Goal: Information Seeking & Learning: Learn about a topic

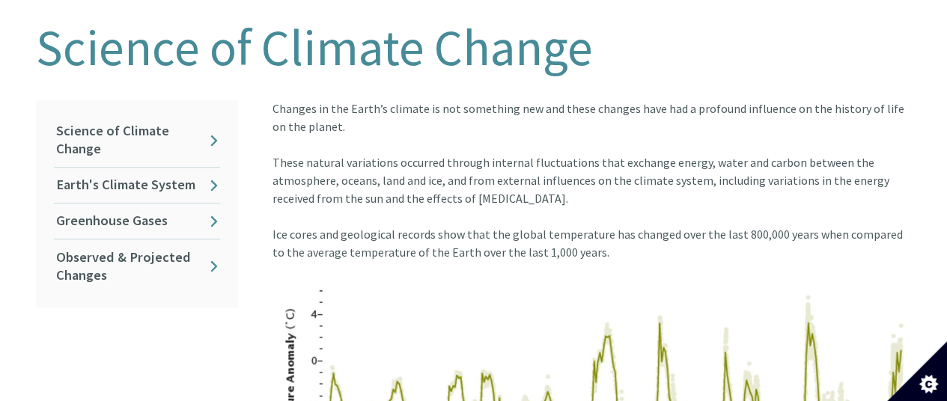
scroll to position [375, 0]
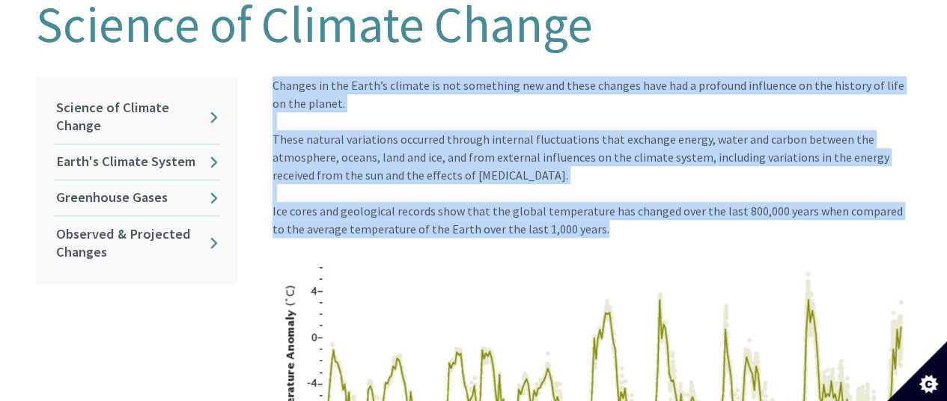
drag, startPoint x: 273, startPoint y: 74, endPoint x: 601, endPoint y: 215, distance: 357.7
copy div "Changes in the Earth’s climate is not something new and these changes have had …"
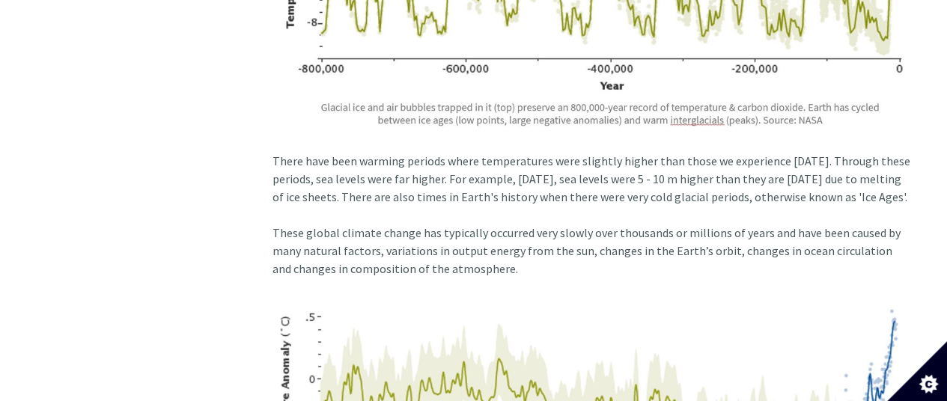
scroll to position [749, 0]
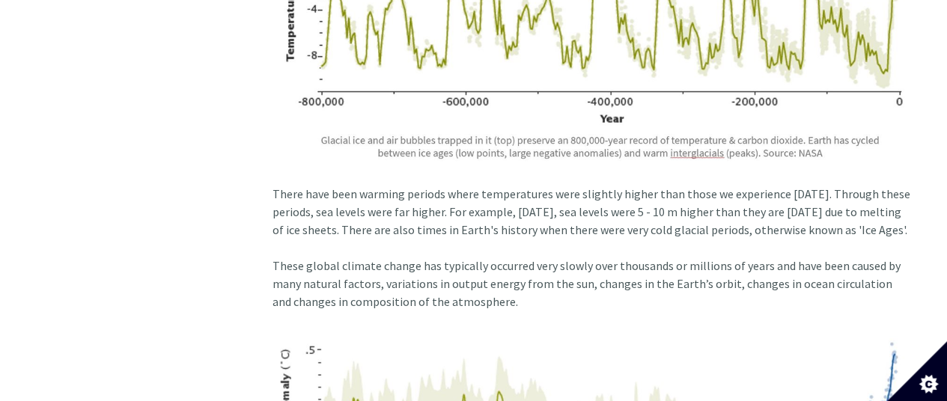
drag, startPoint x: 272, startPoint y: 176, endPoint x: 303, endPoint y: 231, distance: 63.4
click at [303, 231] on div "Ice cores and geological records show that the global temperature has changed o…" at bounding box center [593, 33] width 640 height 411
copy div "There have been warming periods where temperatures were slightly higher than th…"
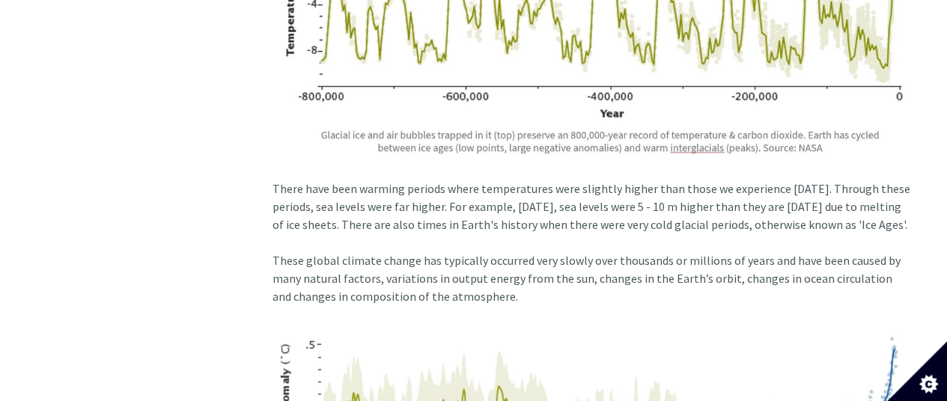
scroll to position [899, 0]
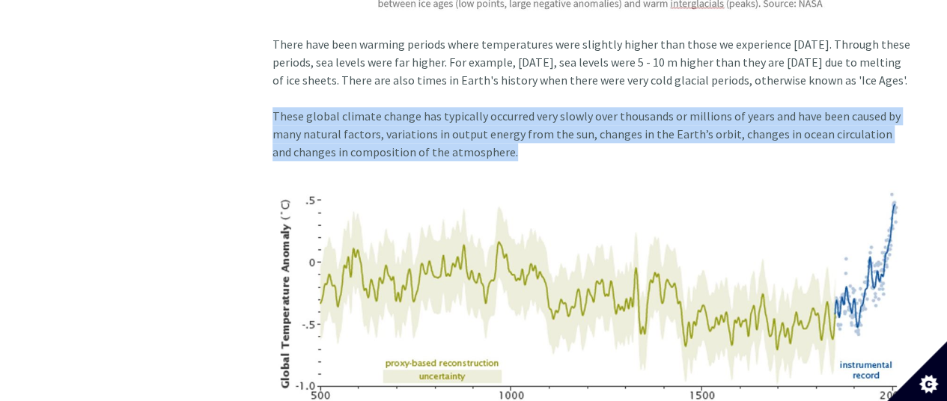
drag, startPoint x: 273, startPoint y: 116, endPoint x: 524, endPoint y: 161, distance: 254.9
click at [524, 161] on div "These global climate change has typically occurred very slowly over thousands o…" at bounding box center [593, 291] width 640 height 369
copy div "These global climate change has typically occurred very slowly over thousands o…"
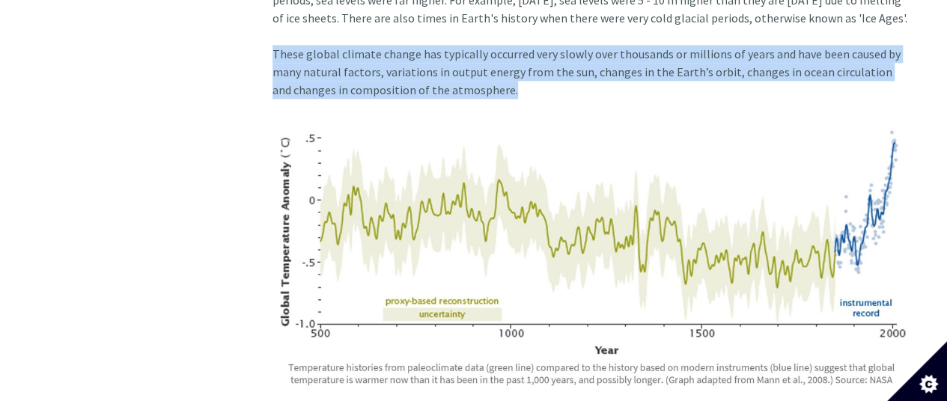
scroll to position [824, 0]
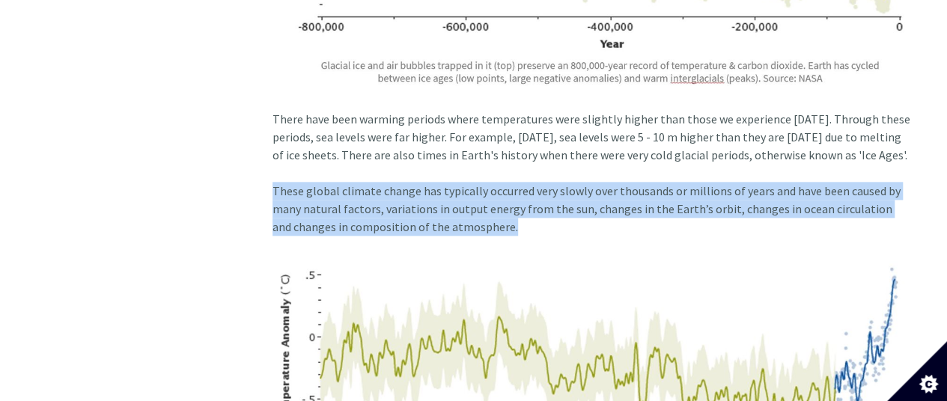
copy div "These global climate change has typically occurred very slowly over thousands o…"
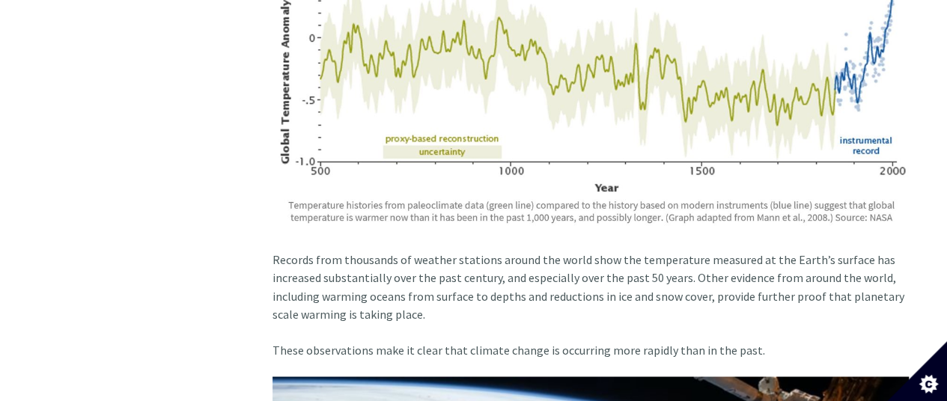
scroll to position [1198, 0]
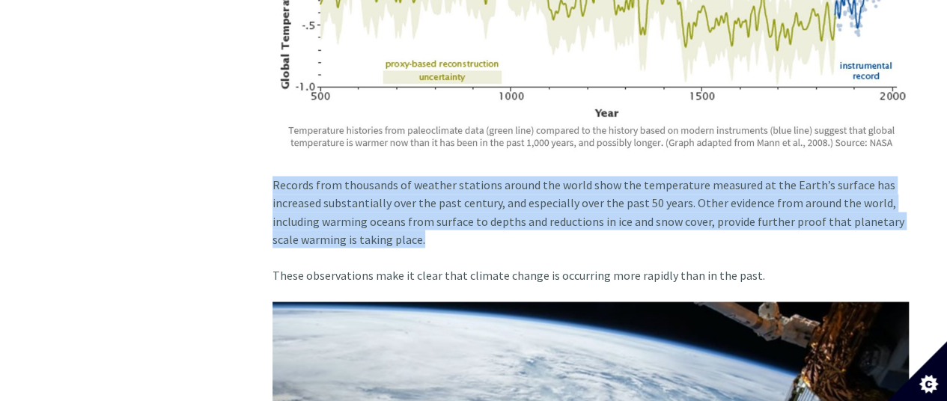
drag, startPoint x: 273, startPoint y: 183, endPoint x: 427, endPoint y: 246, distance: 166.6
click at [427, 246] on div "Records from thousands of weather stations around the world show the temperatur…" at bounding box center [593, 212] width 640 height 72
copy div "Records from thousands of weather stations around the world show the temperatur…"
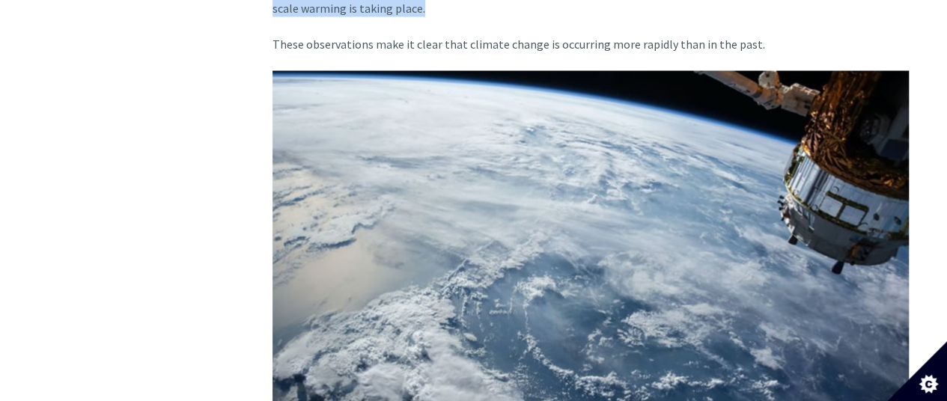
scroll to position [1423, 0]
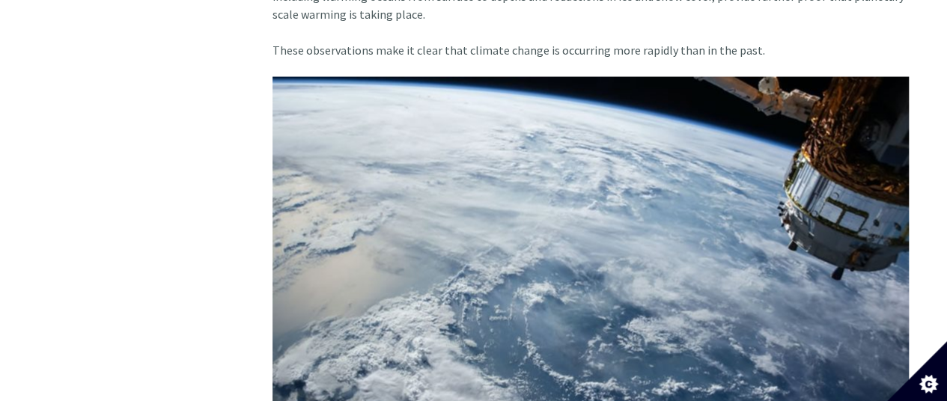
click at [421, 46] on div "These observations make it clear that climate change is occurring more rapidly …" at bounding box center [593, 273] width 640 height 501
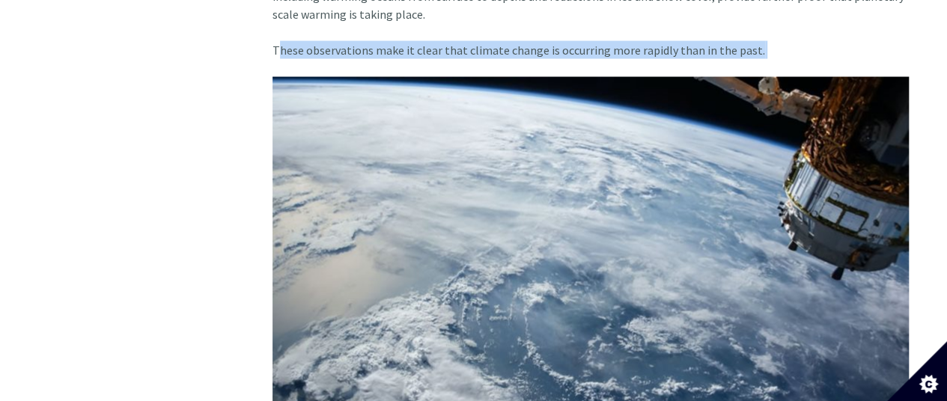
click at [421, 46] on div "These observations make it clear that climate change is occurring more rapidly …" at bounding box center [593, 273] width 640 height 501
copy div "These observations make it clear that climate change is occurring more rapidly …"
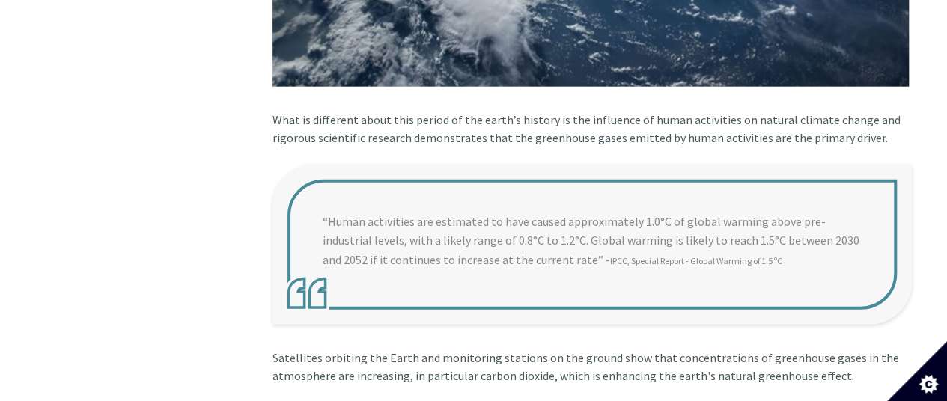
scroll to position [1873, 0]
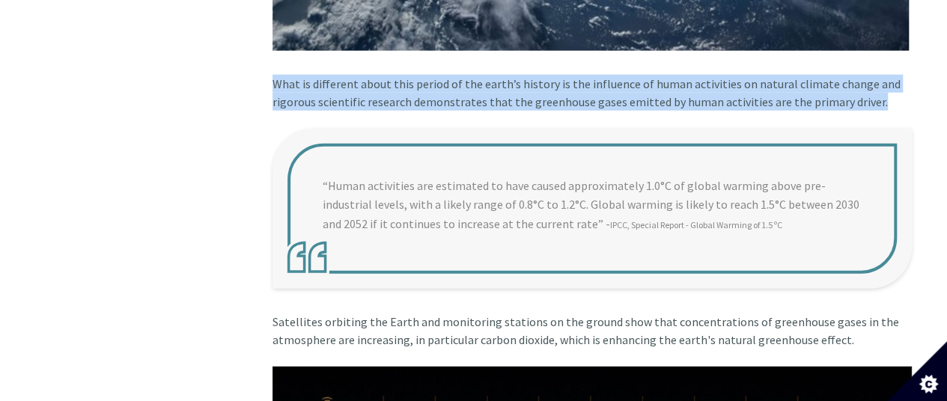
drag, startPoint x: 273, startPoint y: 85, endPoint x: 891, endPoint y: 105, distance: 618.2
click at [891, 105] on div "What is different about this period of the earth’s history is the influence of …" at bounding box center [593, 102] width 640 height 54
copy div "What is different about this period of the earth’s history is the influence of …"
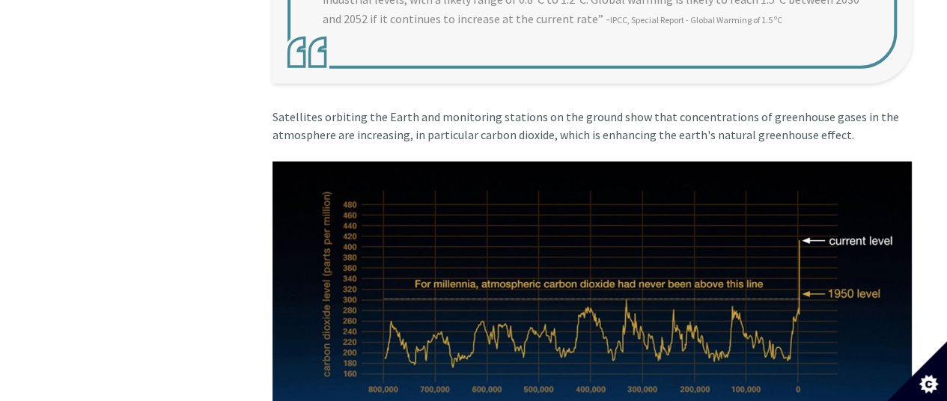
scroll to position [2172, 0]
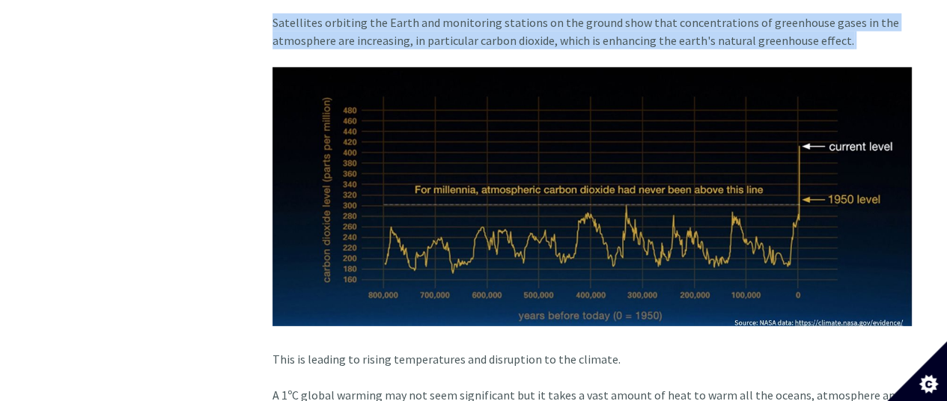
copy div "Satellites orbiting the Earth and monitoring stations on the ground show that c…"
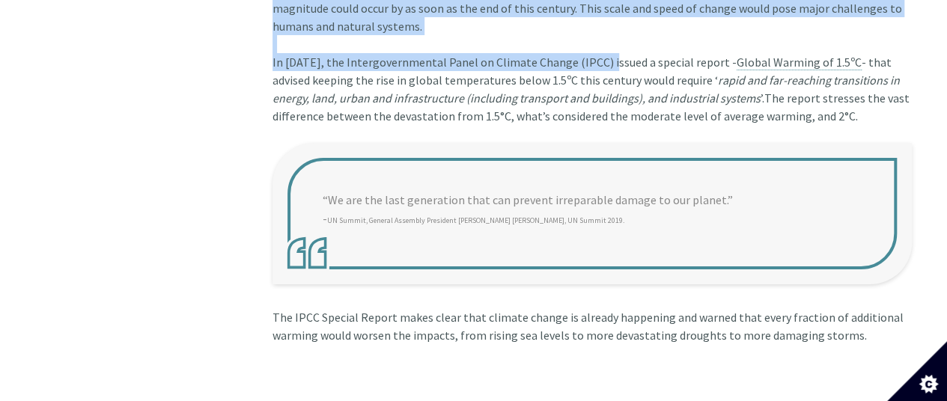
scroll to position [2712, 0]
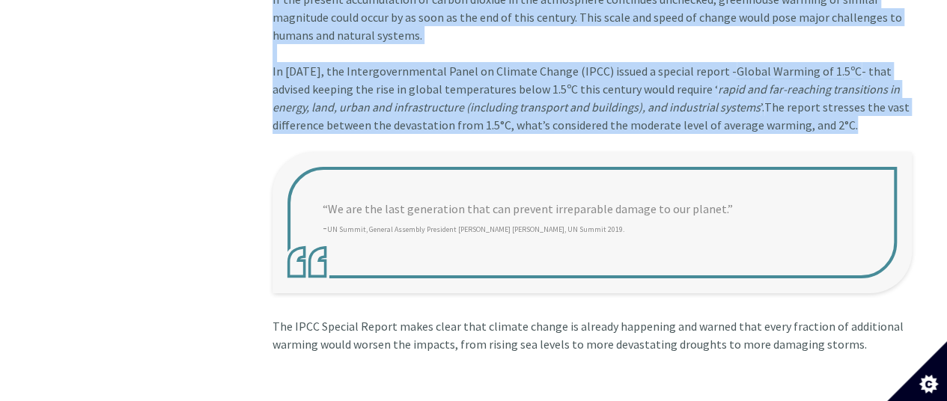
drag, startPoint x: 272, startPoint y: 211, endPoint x: 872, endPoint y: 125, distance: 606.1
copy div "Lore ip dolorsi am consec adipiscingel sed doeiusmodt in utl etdolor. M 0aL eni…"
